Goal: Navigation & Orientation: Find specific page/section

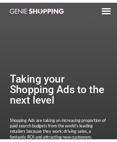
scroll to position [1300, 0]
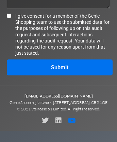
click at [73, 124] on icon at bounding box center [71, 120] width 7 height 7
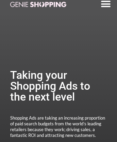
click at [38, 4] on img at bounding box center [38, 4] width 56 height 5
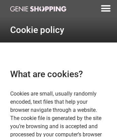
scroll to position [829, 0]
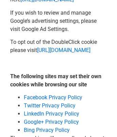
click at [49, 109] on span "Twitter Privacy Policy" at bounding box center [50, 105] width 52 height 6
